Goal: Transaction & Acquisition: Purchase product/service

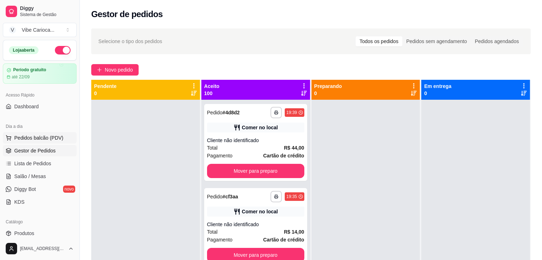
click at [35, 140] on span "Pedidos balcão (PDV)" at bounding box center [38, 137] width 49 height 7
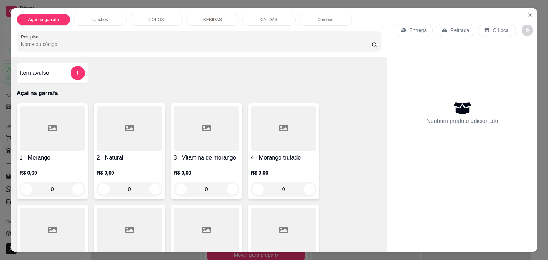
click at [157, 17] on p "COPOS" at bounding box center [155, 20] width 15 height 6
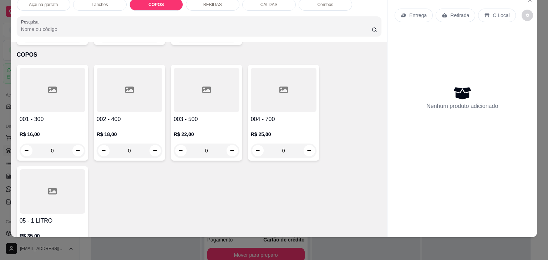
click at [200, 85] on div at bounding box center [207, 90] width 66 height 45
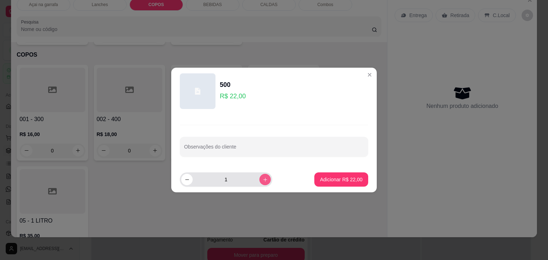
click at [262, 178] on button "increase-product-quantity" at bounding box center [264, 179] width 11 height 11
type input "2"
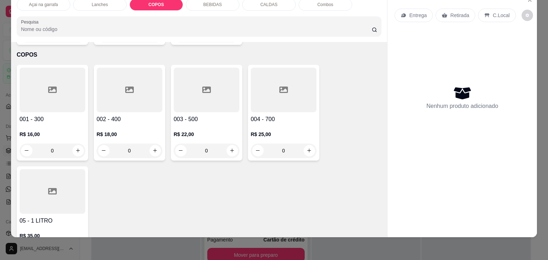
click at [190, 77] on div at bounding box center [207, 90] width 66 height 45
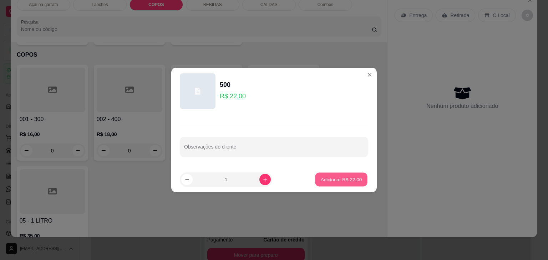
click at [343, 181] on p "Adicionar R$ 22,00" at bounding box center [341, 179] width 41 height 7
type input "1"
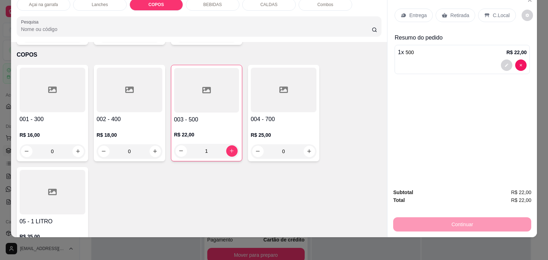
click at [265, 77] on div at bounding box center [284, 90] width 66 height 45
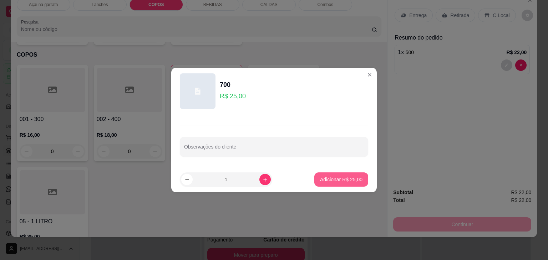
click at [342, 181] on p "Adicionar R$ 25,00" at bounding box center [341, 179] width 42 height 7
type input "1"
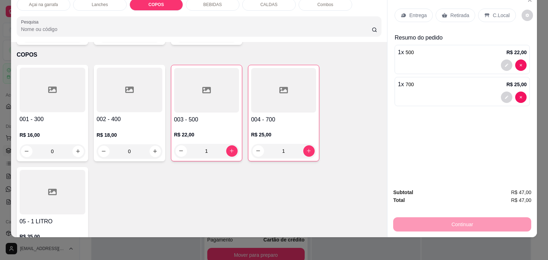
click at [489, 9] on div "C.Local" at bounding box center [496, 16] width 37 height 14
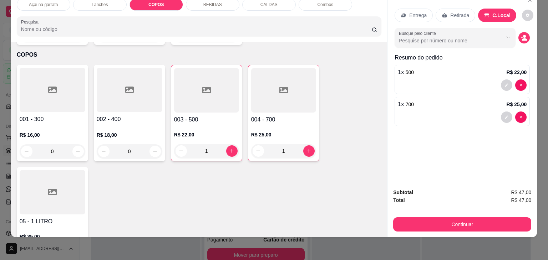
click at [499, 226] on div "Subtotal R$ 47,00 Total R$ 47,00 Continuar" at bounding box center [461, 210] width 149 height 55
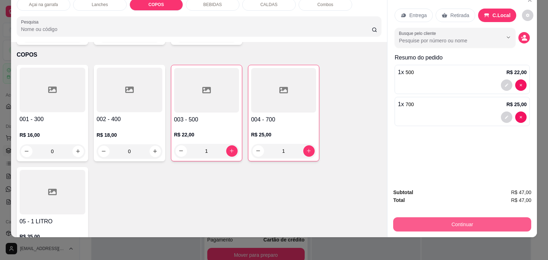
click at [466, 217] on button "Continuar" at bounding box center [462, 224] width 138 height 14
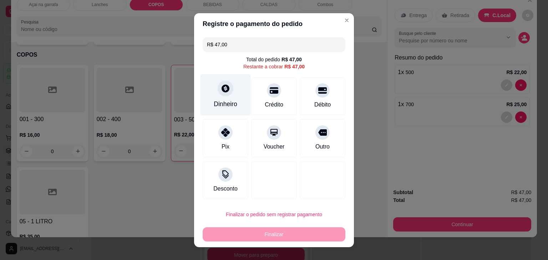
click at [222, 96] on div at bounding box center [225, 89] width 16 height 16
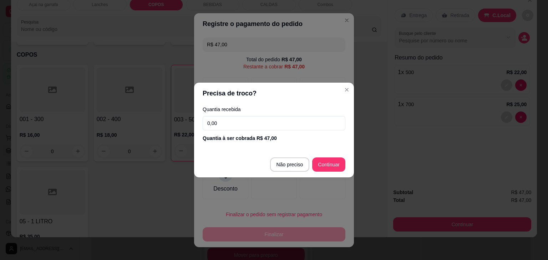
click at [241, 129] on input "0,00" at bounding box center [274, 123] width 143 height 14
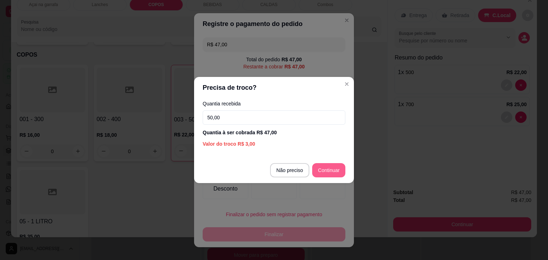
type input "50,00"
type input "R$ 0,00"
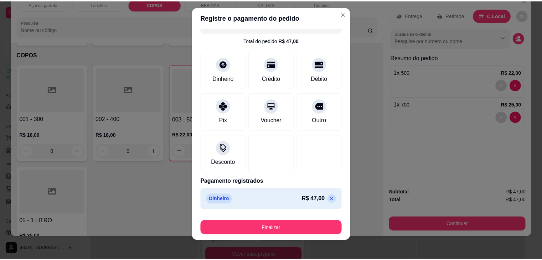
scroll to position [10, 0]
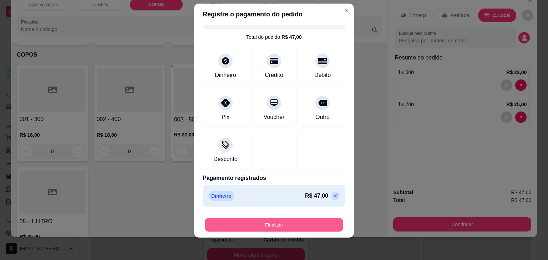
click at [278, 223] on button "Finalizar" at bounding box center [274, 225] width 138 height 14
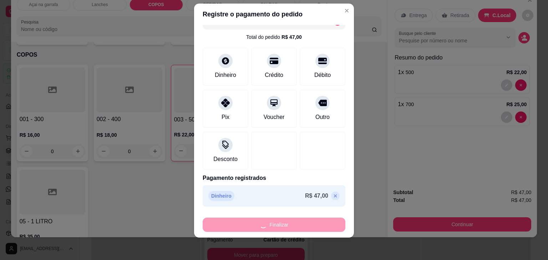
type input "0"
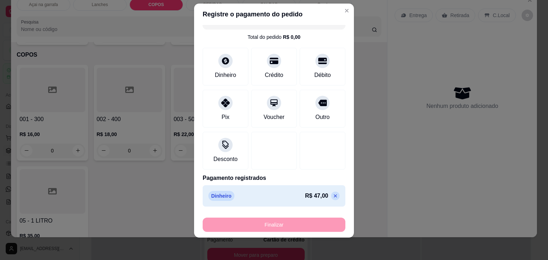
type input "-R$ 47,00"
